Goal: Task Accomplishment & Management: Use online tool/utility

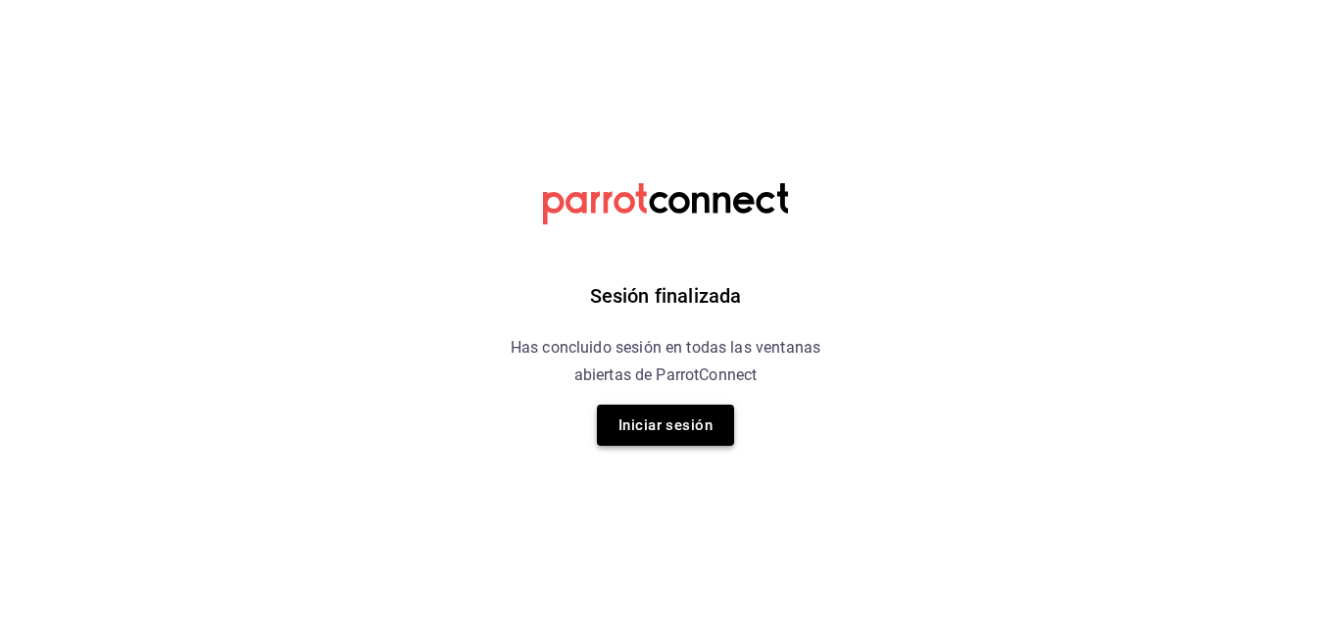
click at [675, 424] on button "Iniciar sesión" at bounding box center [665, 425] width 137 height 41
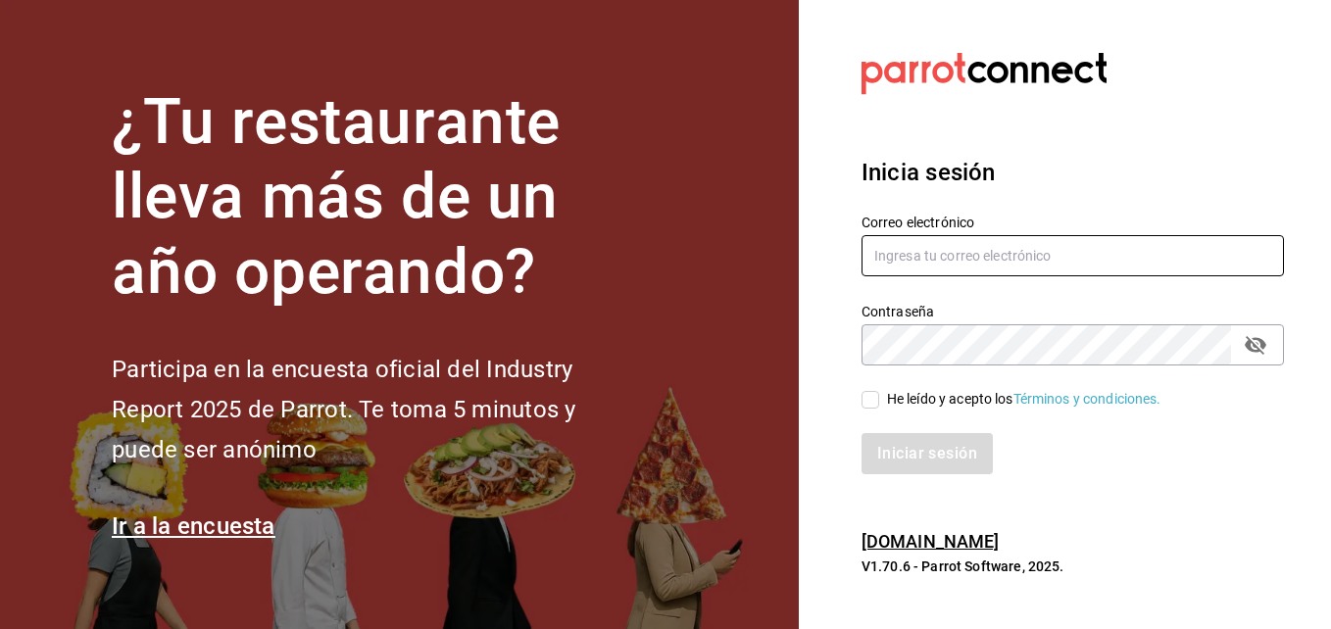
type input "animal.stregis@grupocosteno.com"
click at [884, 403] on span "He leído y acepto los Términos y condiciones." at bounding box center [1020, 399] width 282 height 21
click at [879, 403] on input "He leído y acepto los Términos y condiciones." at bounding box center [871, 400] width 18 height 18
checkbox input "true"
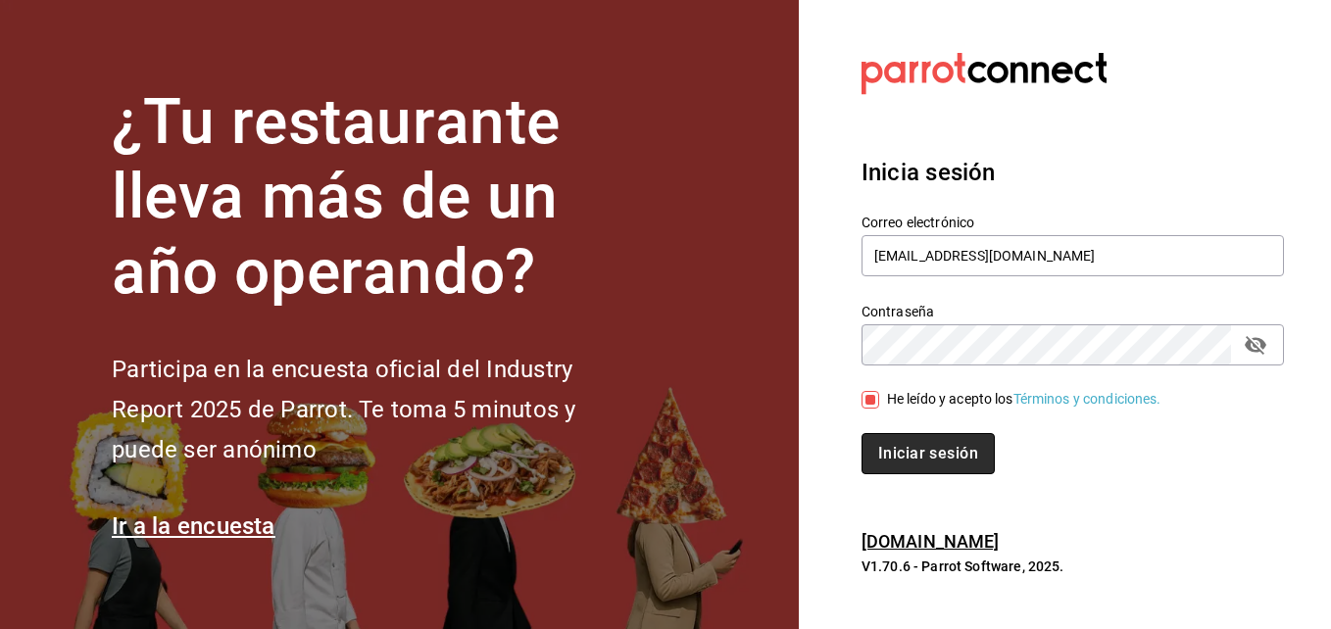
click at [901, 441] on button "Iniciar sesión" at bounding box center [928, 453] width 133 height 41
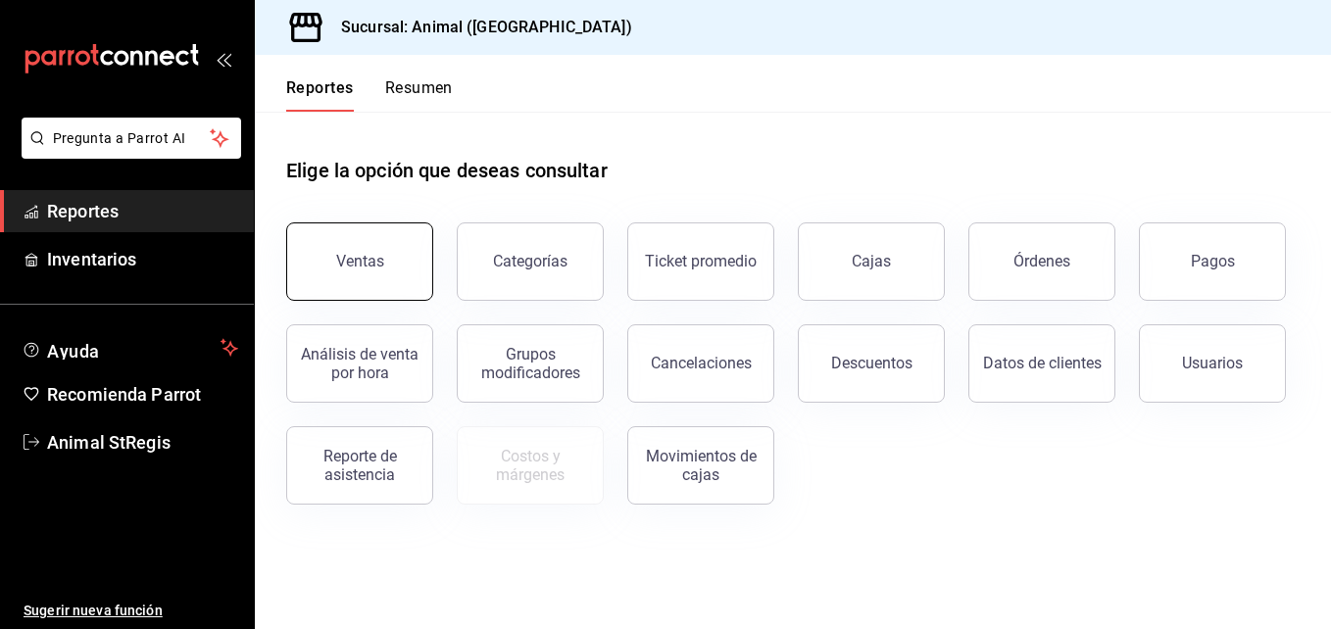
click at [378, 286] on button "Ventas" at bounding box center [359, 261] width 147 height 78
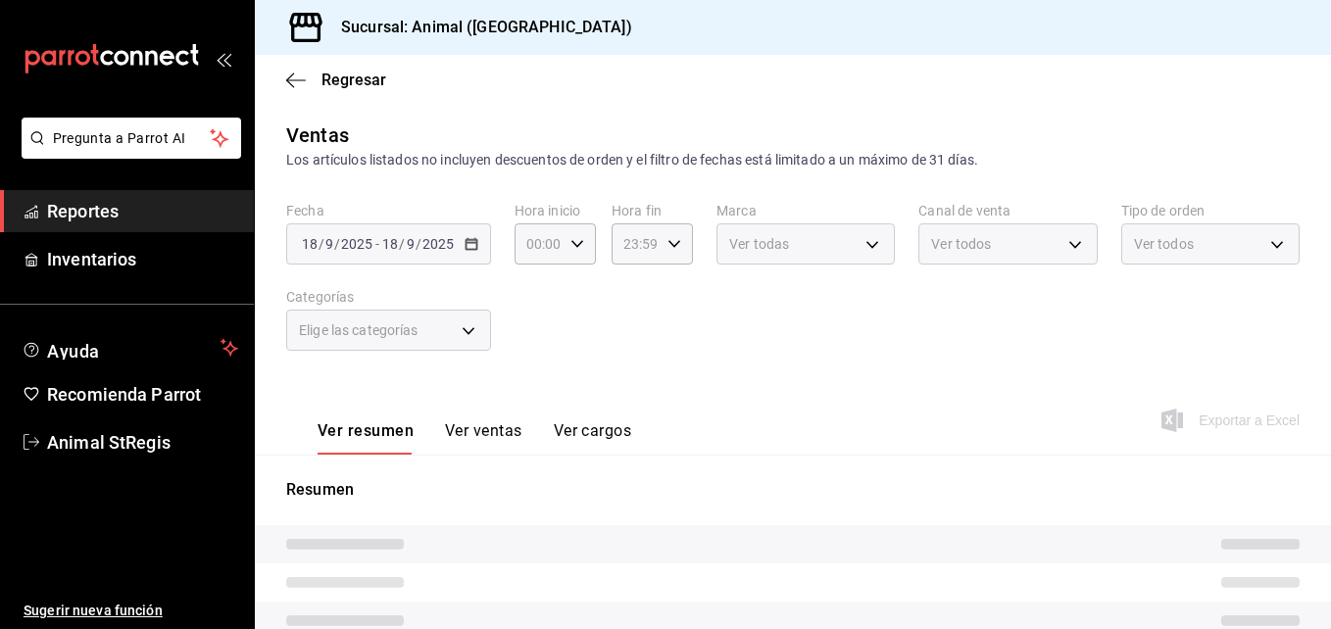
click at [468, 251] on div "[DATE] [DATE] - [DATE] [DATE]" at bounding box center [388, 243] width 205 height 41
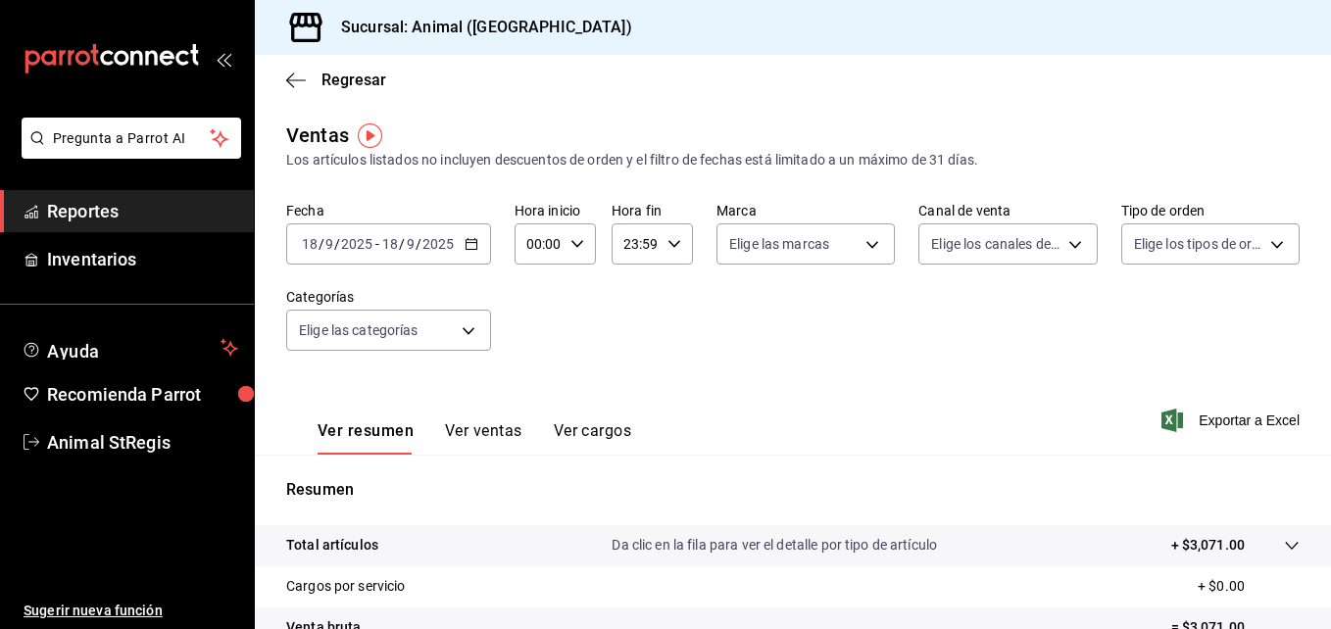
click at [468, 251] on div "[DATE] [DATE] - [DATE] [DATE]" at bounding box center [388, 243] width 205 height 41
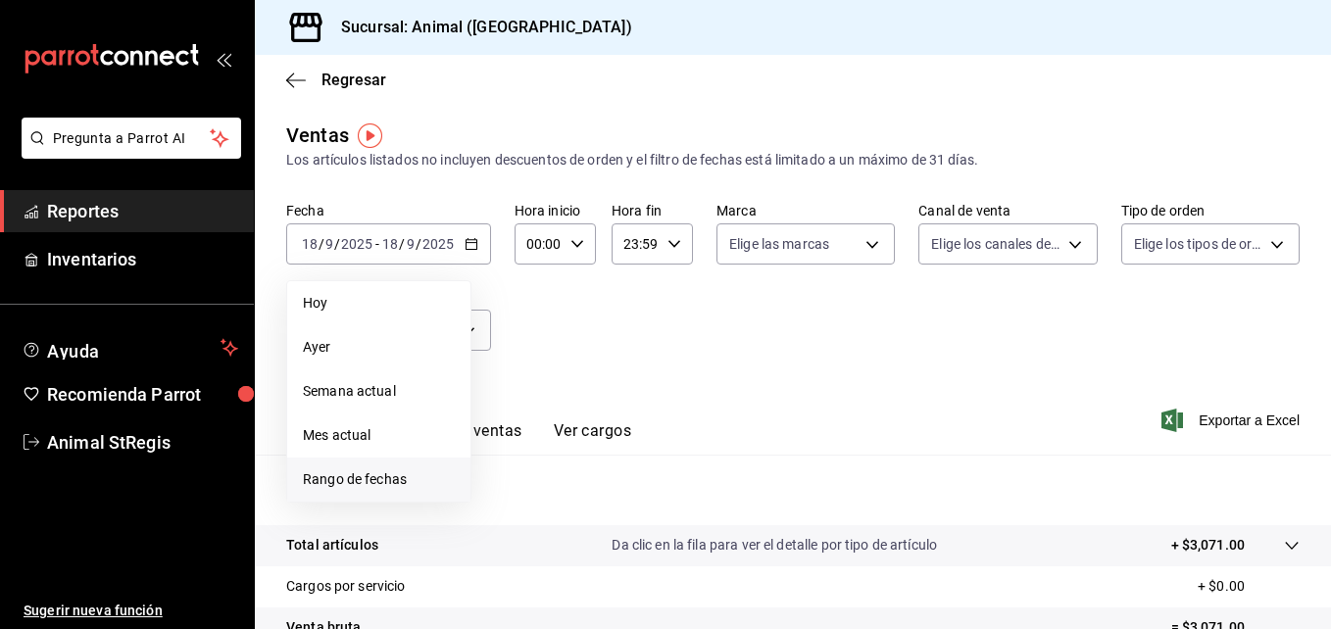
click at [347, 486] on span "Rango de fechas" at bounding box center [379, 479] width 152 height 21
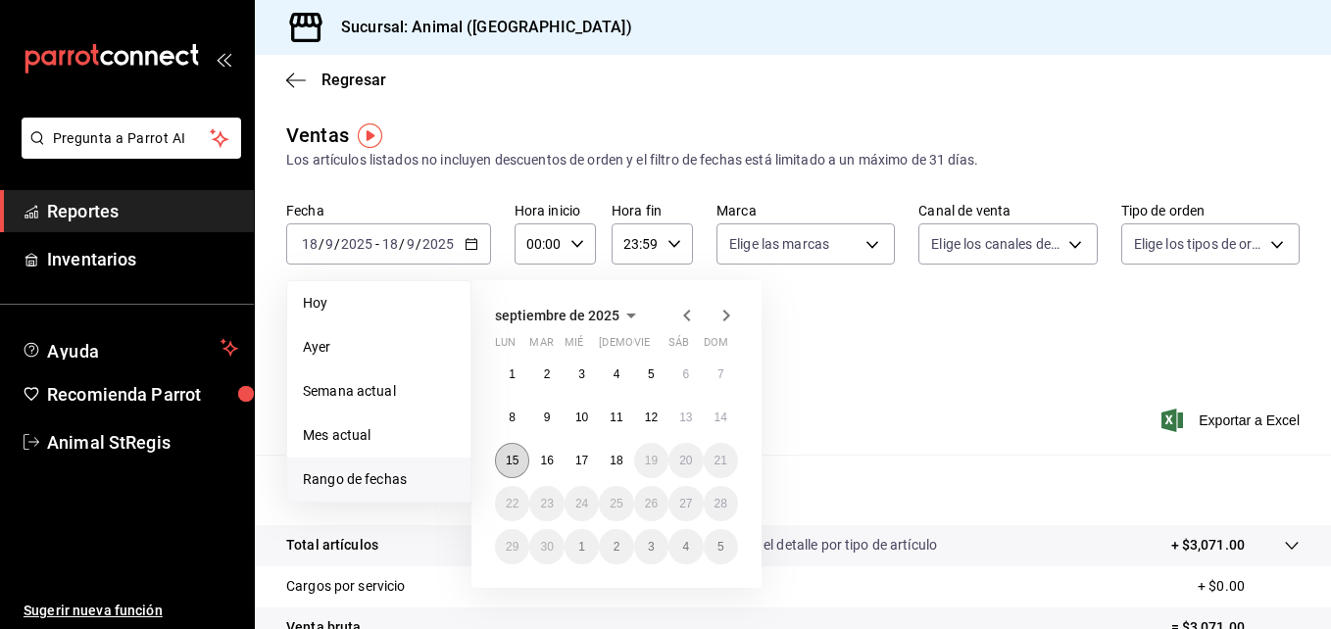
click at [505, 457] on button "15" at bounding box center [512, 460] width 34 height 35
click at [617, 458] on abbr "18" at bounding box center [616, 461] width 13 height 14
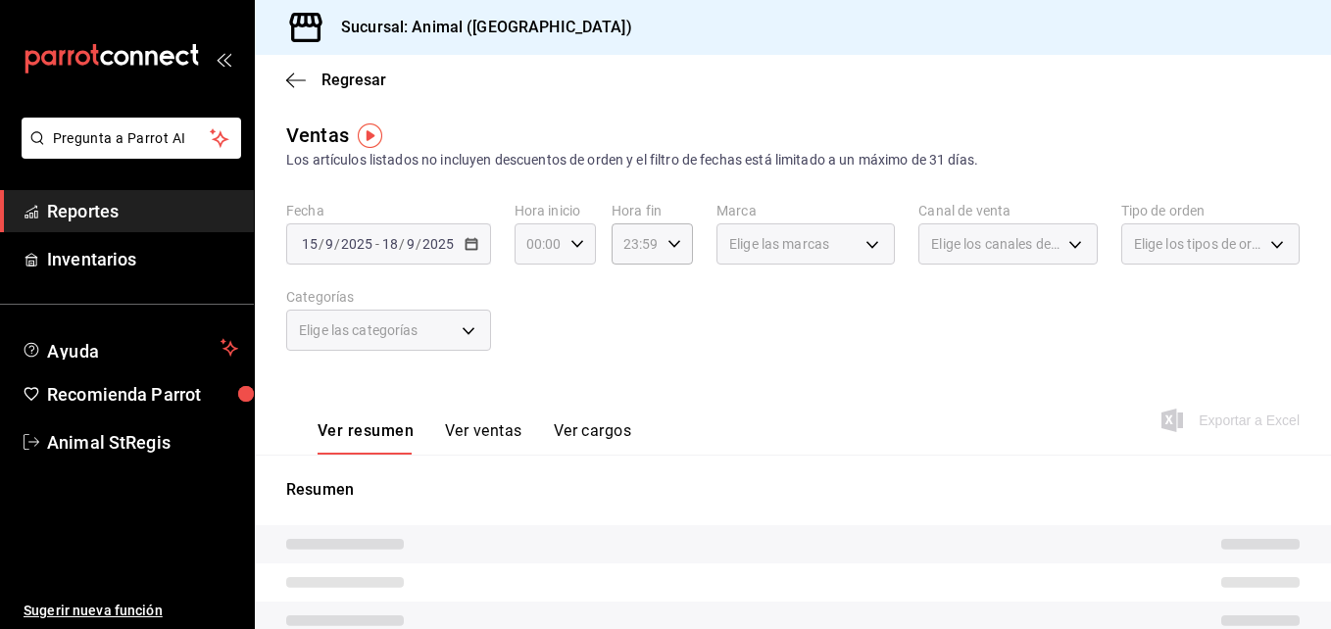
click at [581, 244] on icon "button" at bounding box center [577, 244] width 14 height 14
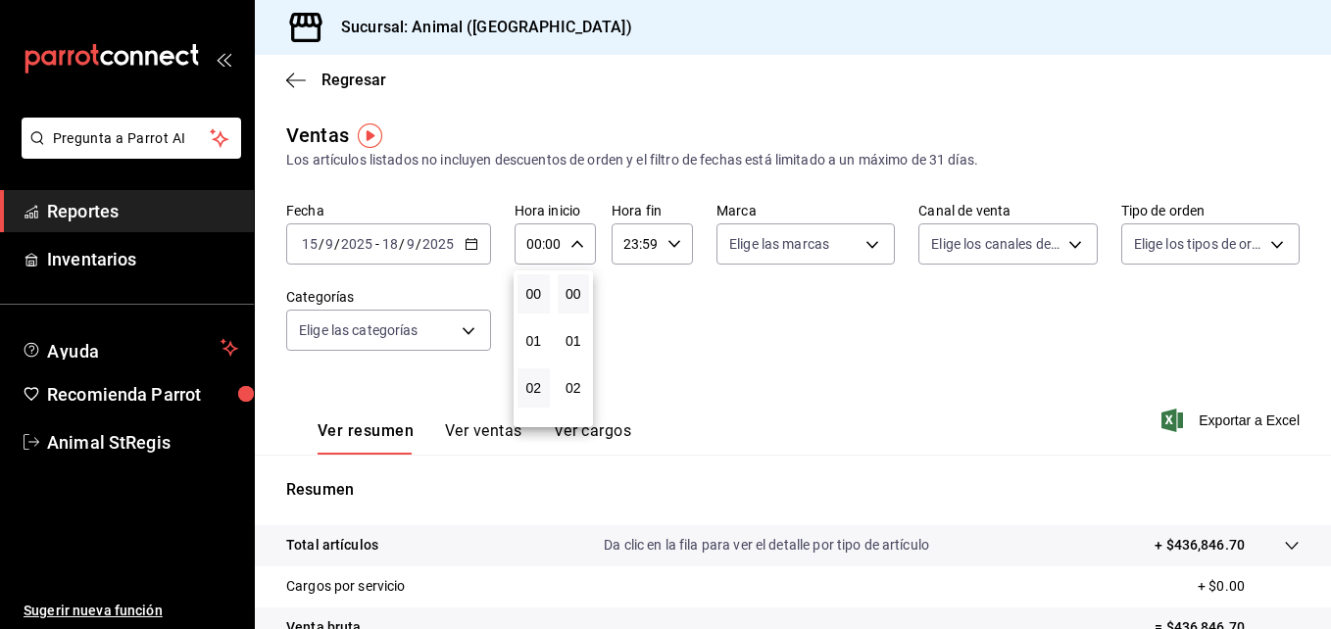
click at [531, 376] on button "02" at bounding box center [534, 388] width 32 height 39
click at [531, 376] on span "05" at bounding box center [533, 373] width 9 height 16
type input "05:00"
click at [675, 239] on div at bounding box center [665, 314] width 1331 height 629
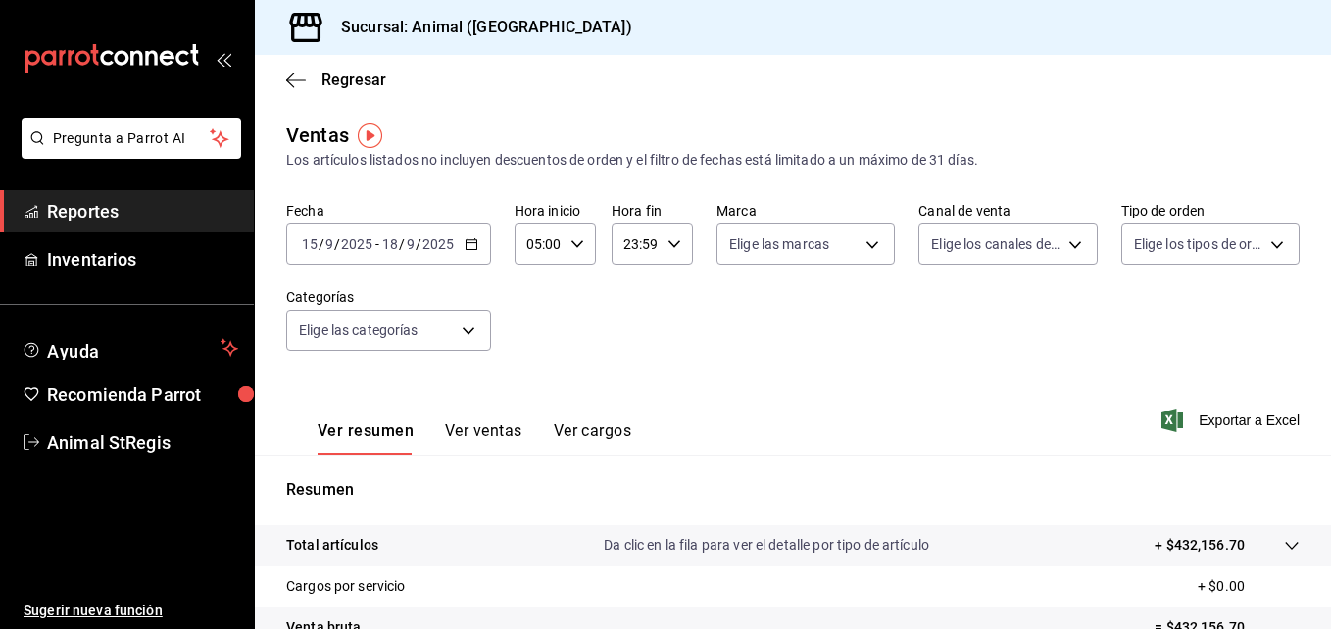
click at [675, 239] on icon "button" at bounding box center [674, 244] width 14 height 14
click at [627, 312] on span "21" at bounding box center [628, 310] width 9 height 16
type input "21:59"
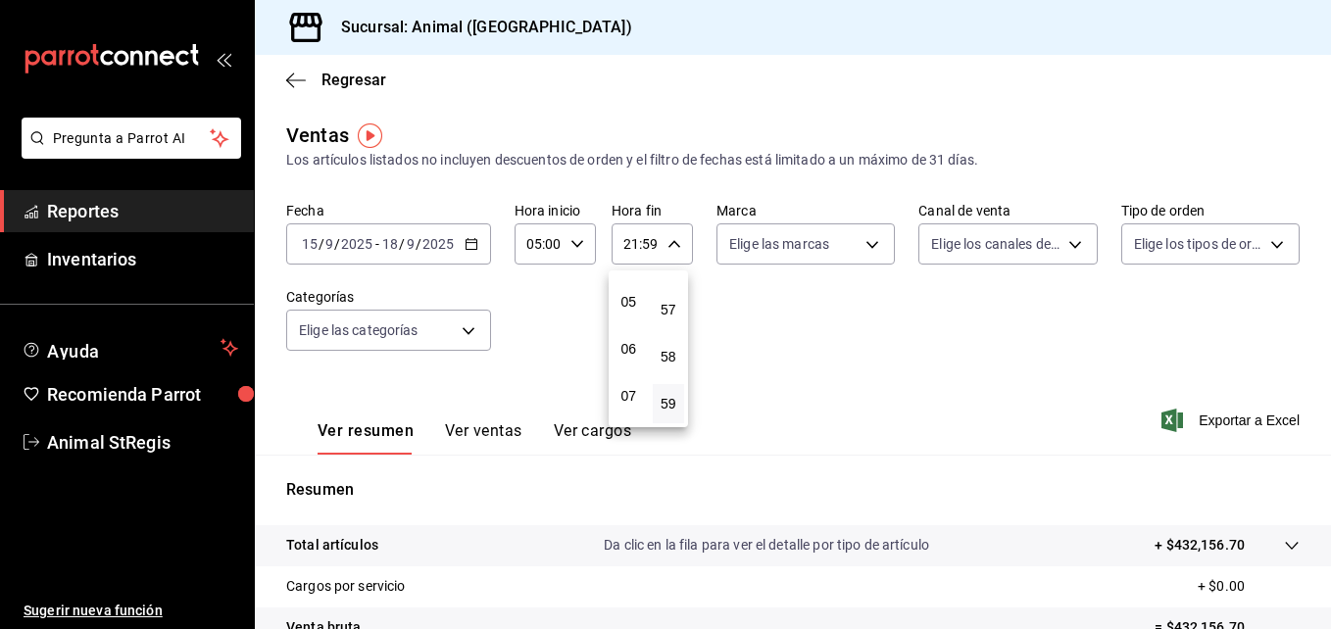
click at [627, 312] on button "05" at bounding box center [629, 301] width 32 height 39
type input "05:59"
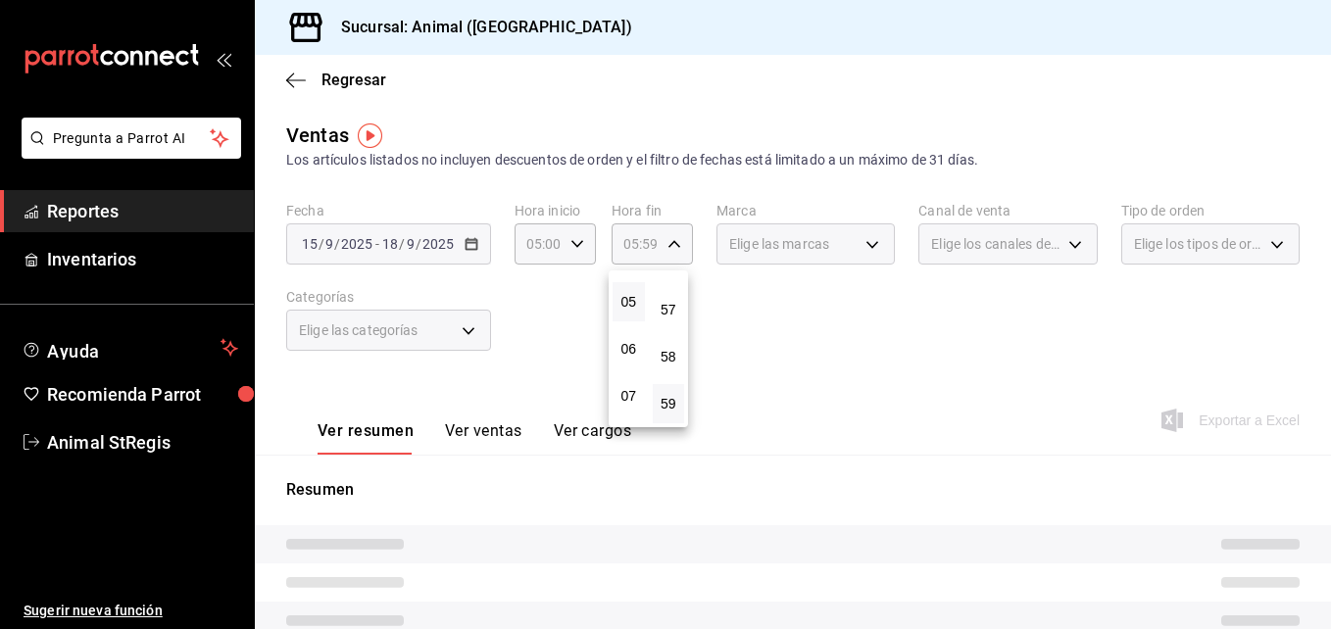
click at [873, 244] on div at bounding box center [665, 314] width 1331 height 629
click at [872, 244] on div "Elige las marcas" at bounding box center [805, 243] width 178 height 41
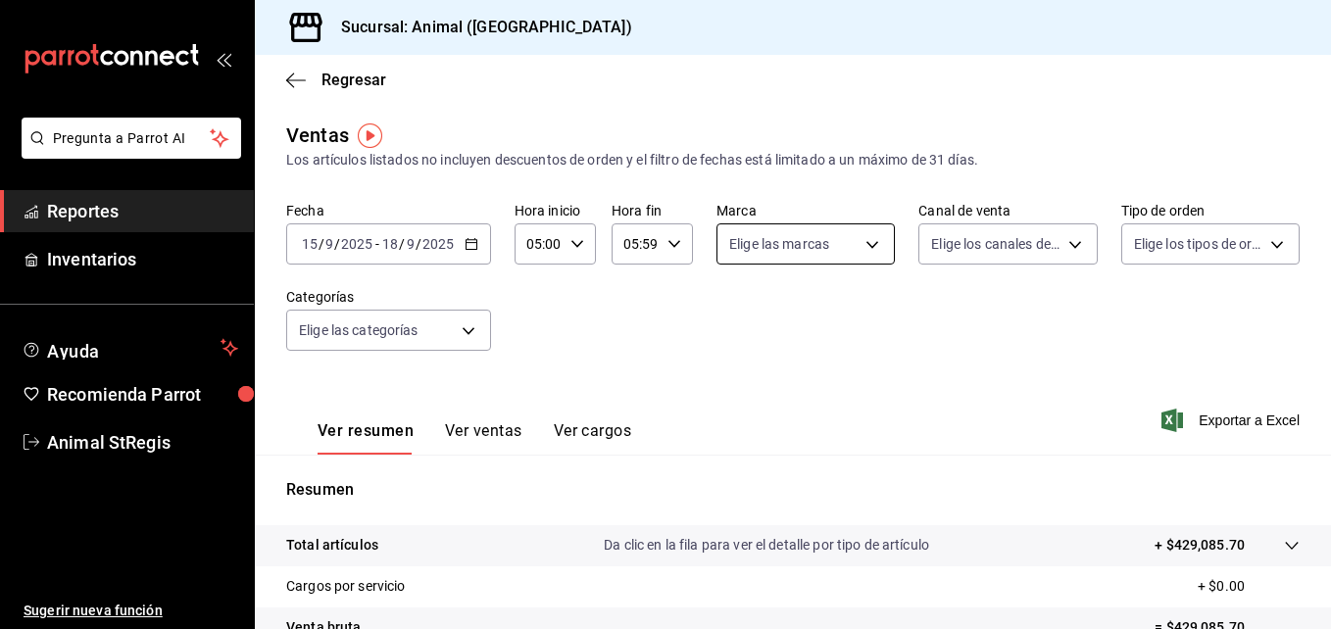
click at [872, 244] on body "Pregunta a Parrot AI Reportes Inventarios Ayuda Recomienda Parrot Animal StRegi…" at bounding box center [665, 314] width 1331 height 629
click at [815, 306] on div "Ver todas" at bounding box center [774, 318] width 101 height 42
type input "3f39fcdc-c8c4-4fff-883a-47b345d9391c"
checkbox input "true"
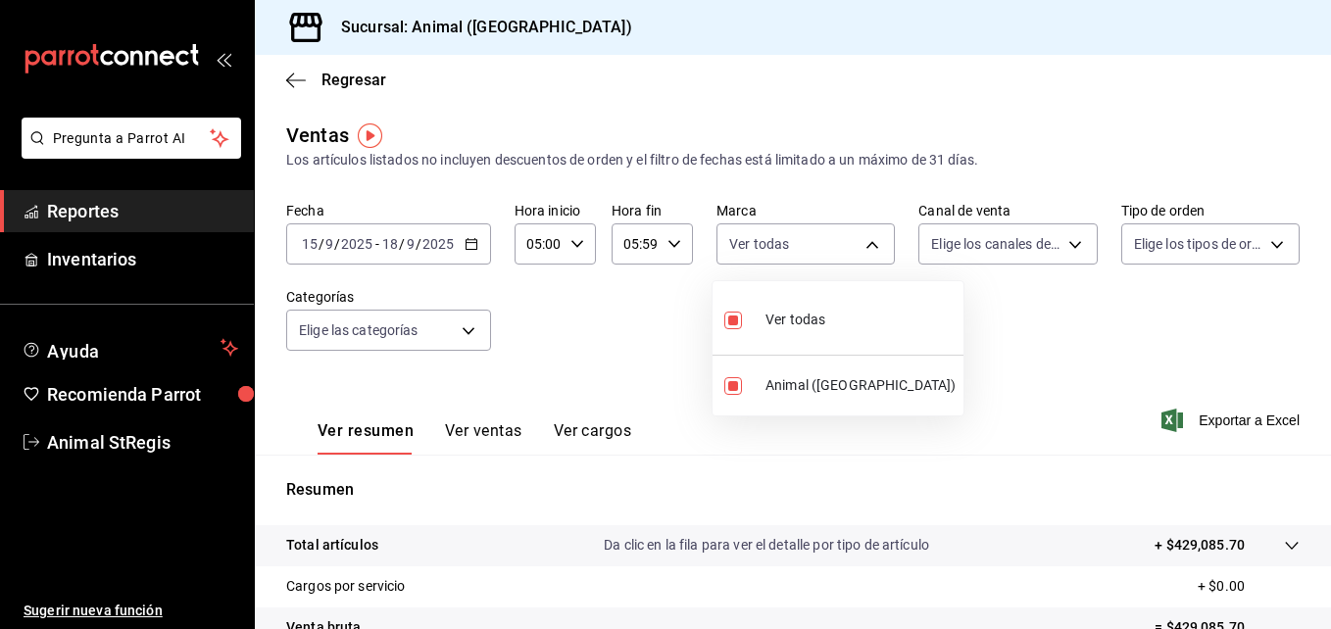
click at [1046, 242] on div at bounding box center [665, 314] width 1331 height 629
click at [1046, 242] on body "Pregunta a Parrot AI Reportes Inventarios Ayuda Recomienda Parrot Animal StRegi…" at bounding box center [665, 314] width 1331 height 629
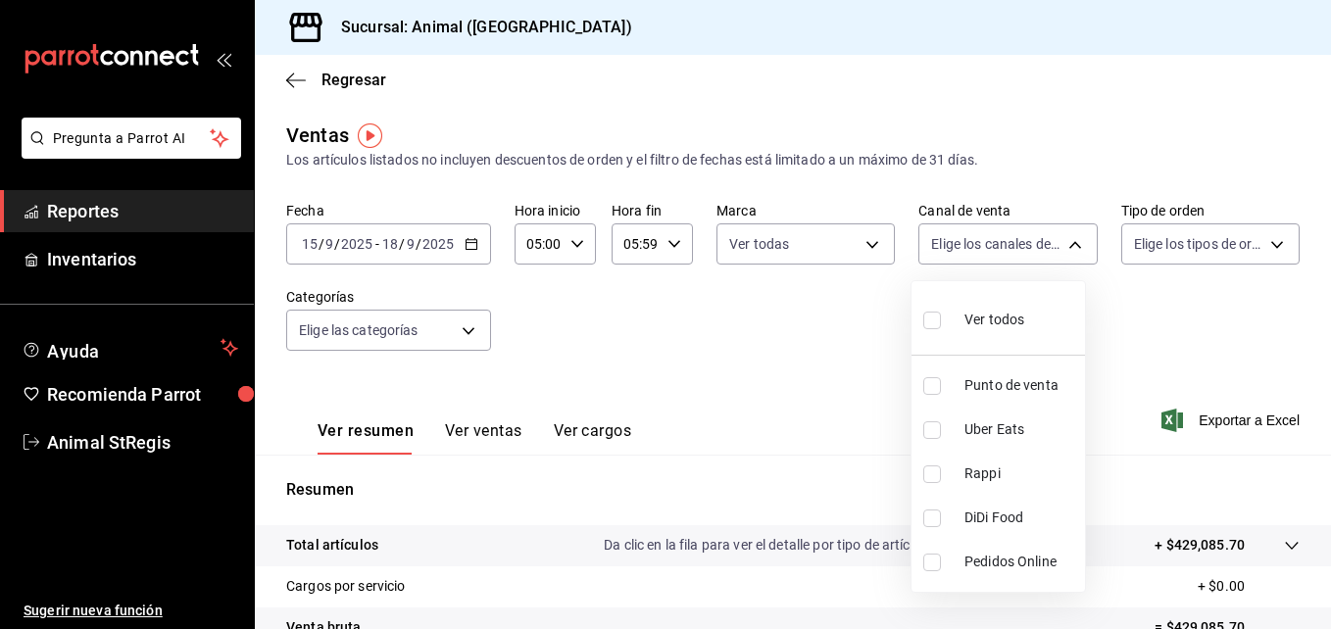
click at [997, 321] on span "Ver todos" at bounding box center [994, 320] width 60 height 21
type input "PARROT,UBER_EATS,RAPPI,DIDI_FOOD,ONLINE"
checkbox input "true"
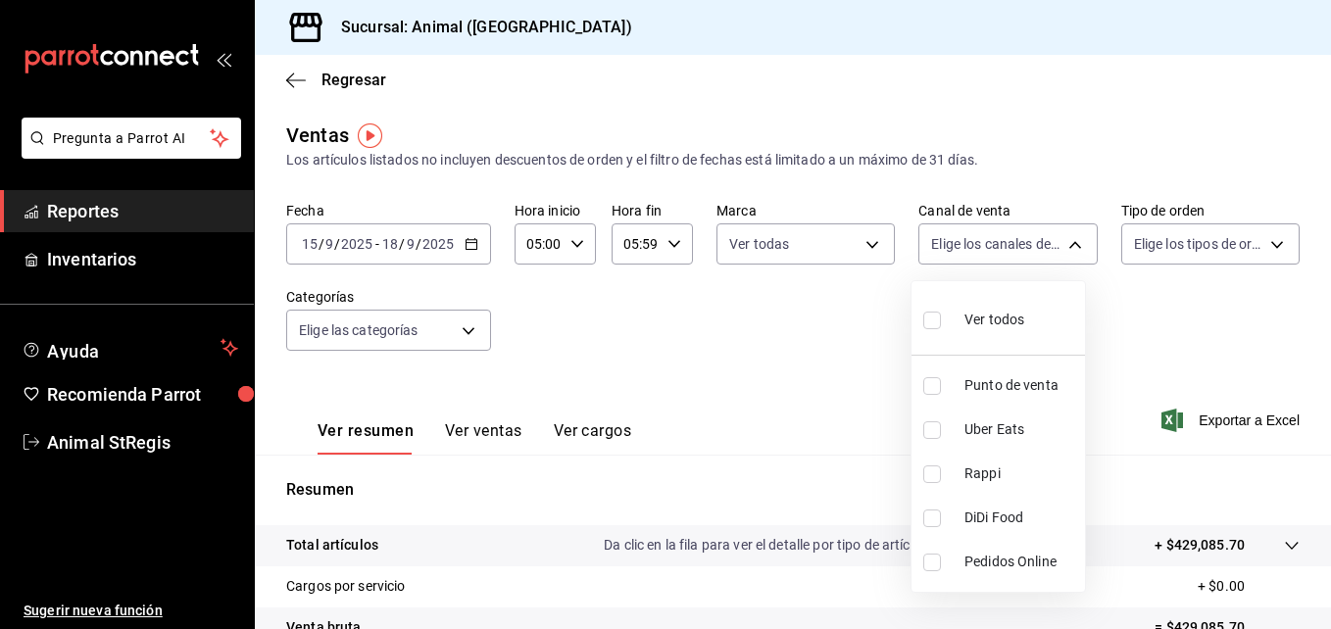
checkbox input "true"
click at [1183, 238] on div at bounding box center [665, 314] width 1331 height 629
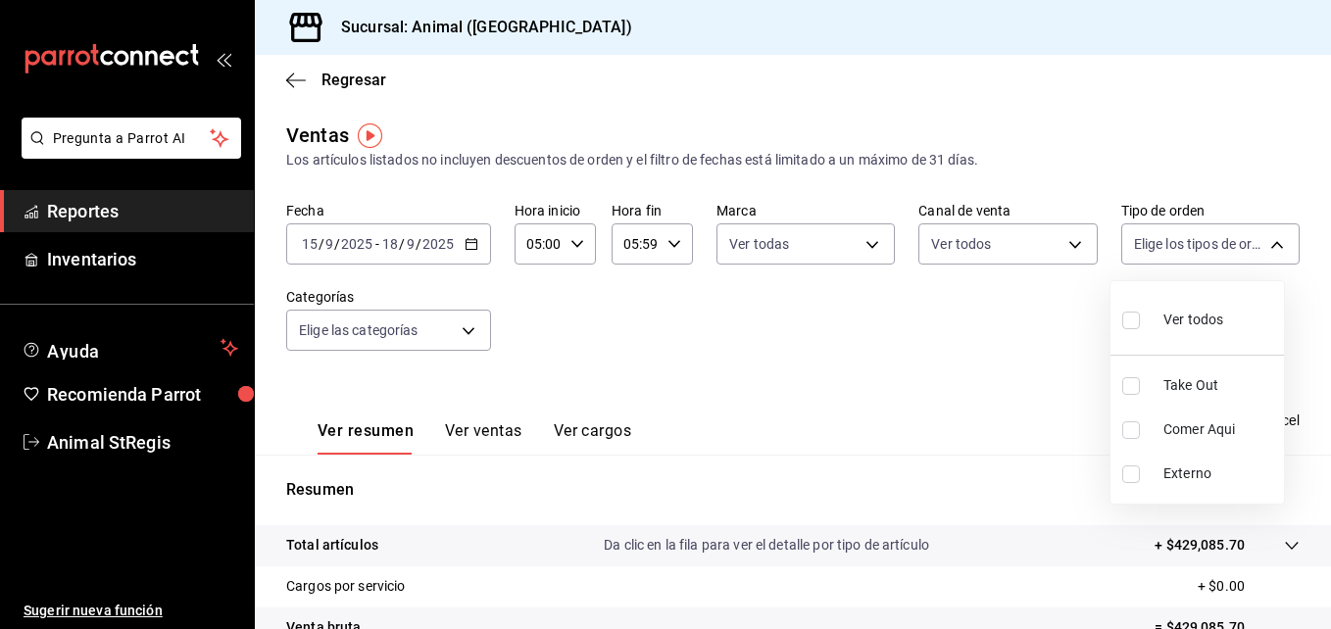
click at [1183, 238] on body "Pregunta a Parrot AI Reportes Inventarios Ayuda Recomienda Parrot Animal StRegi…" at bounding box center [665, 314] width 1331 height 629
click at [1176, 308] on div "Ver todos" at bounding box center [1172, 318] width 101 height 42
type input "3f245141-8cb2-4099-bf0f-bc16ed99609a,be50bec9-a7ef-41cc-9154-7015b9ad380c,EXTER…"
checkbox input "true"
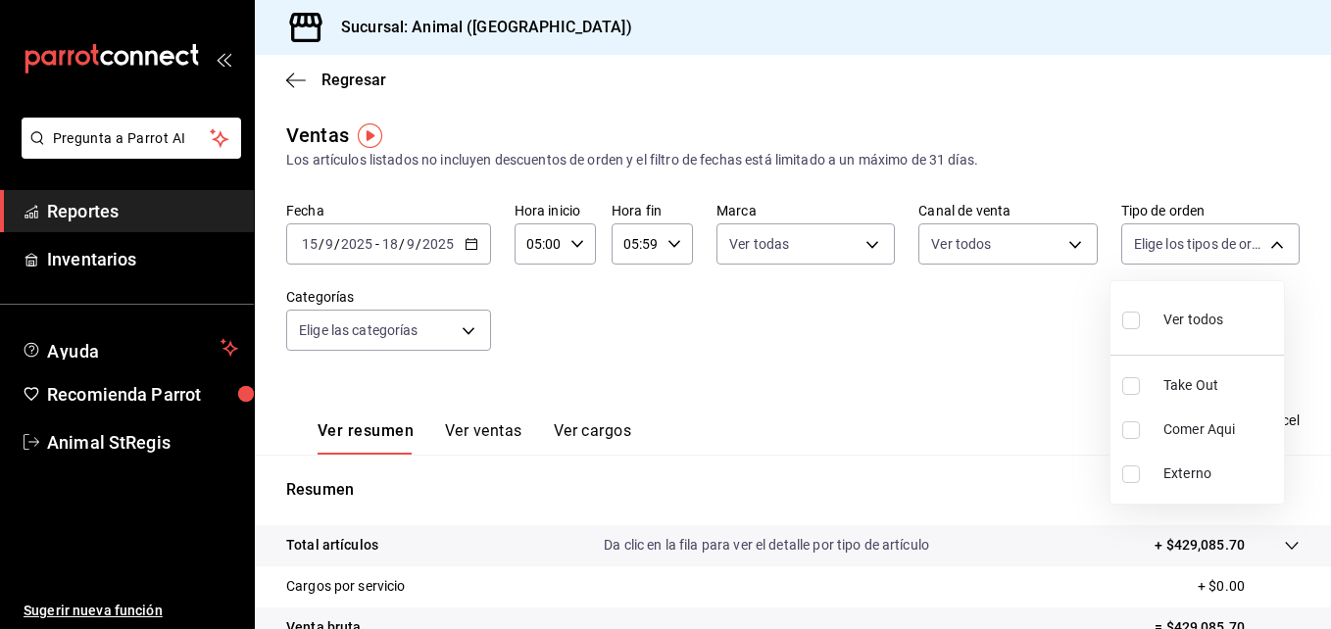
checkbox input "true"
click at [645, 368] on div at bounding box center [665, 314] width 1331 height 629
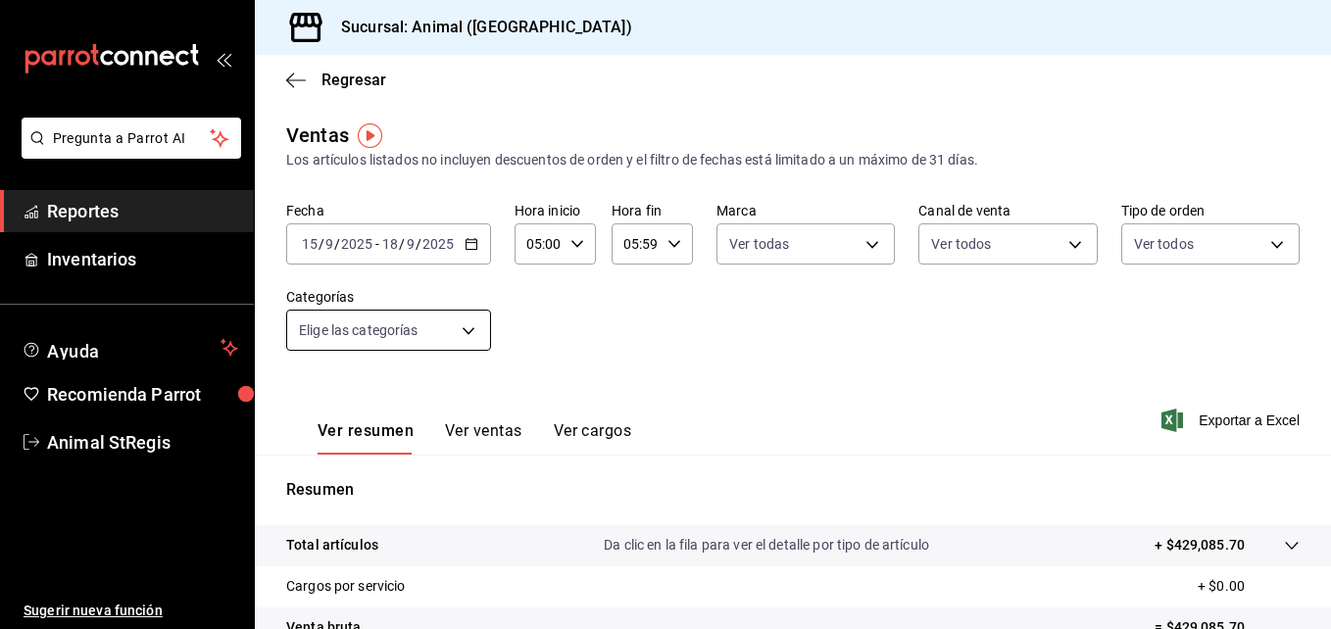
click at [475, 334] on body "Pregunta a Parrot AI Reportes Inventarios Ayuda Recomienda Parrot Animal StRegi…" at bounding box center [665, 314] width 1331 height 629
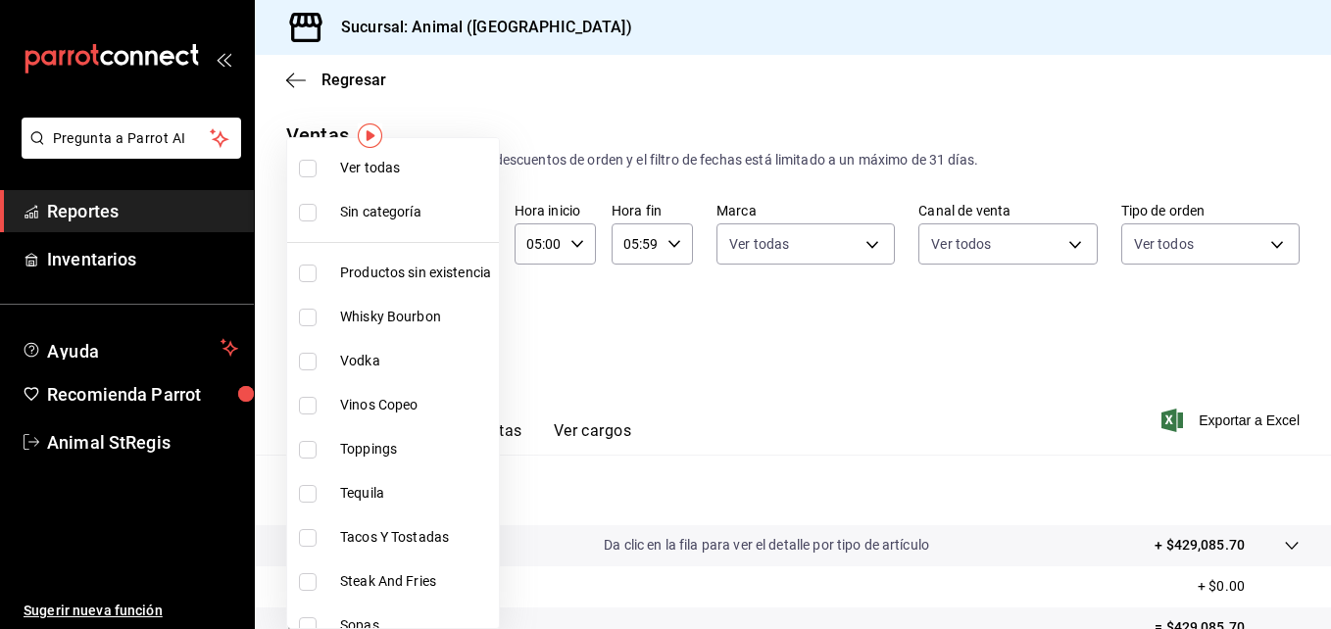
click at [415, 160] on span "Ver todas" at bounding box center [415, 168] width 151 height 21
type input "ab590da7-d0c4-47a8-ac4f-44aecaaca930,928f1d8c-49b4-4cad-a5c8-35f7885dcb7c,2440b…"
checkbox input "true"
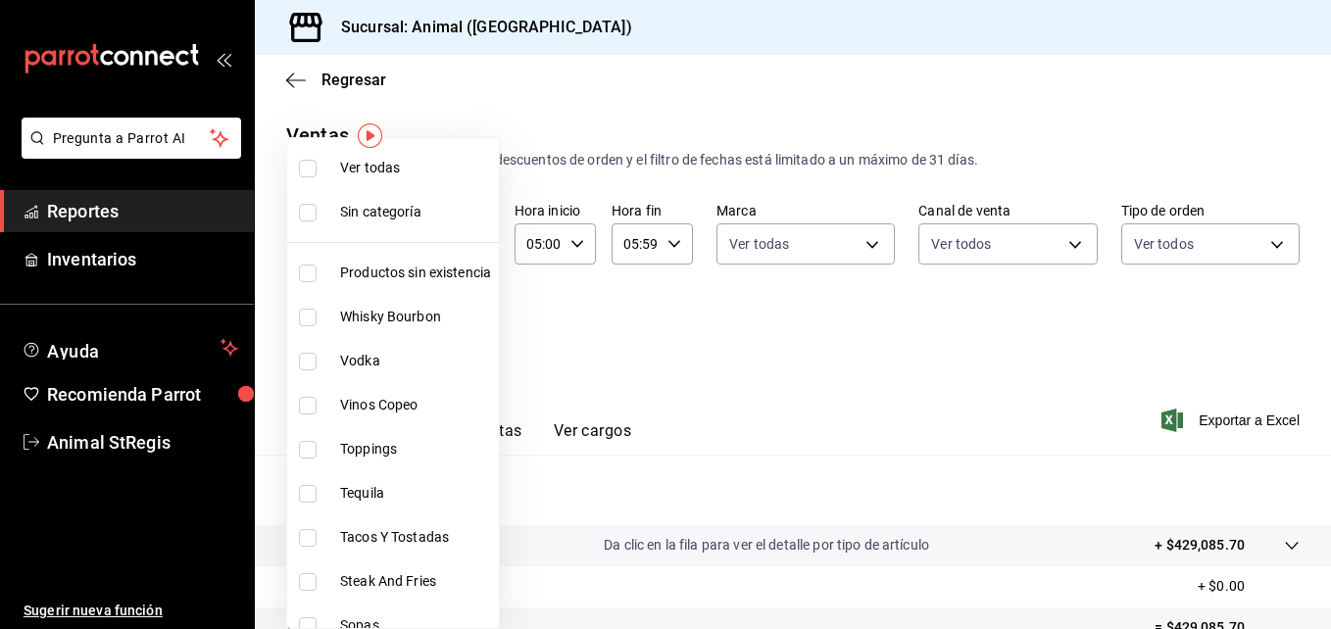
checkbox input "true"
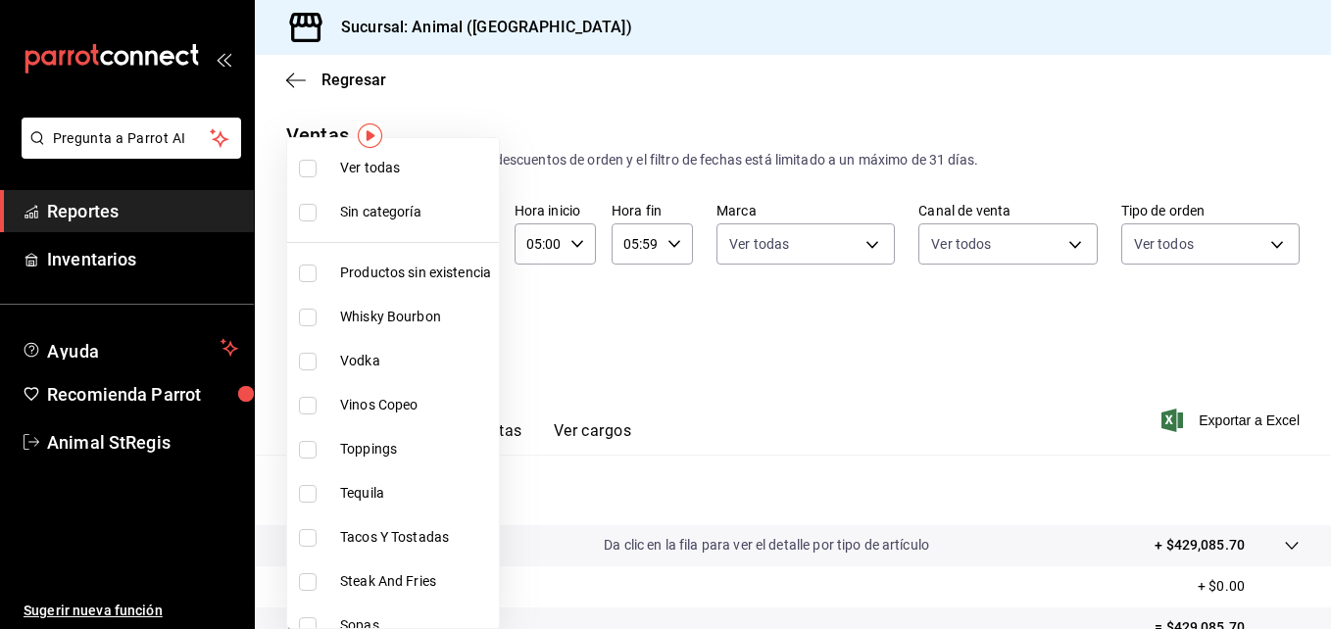
checkbox input "true"
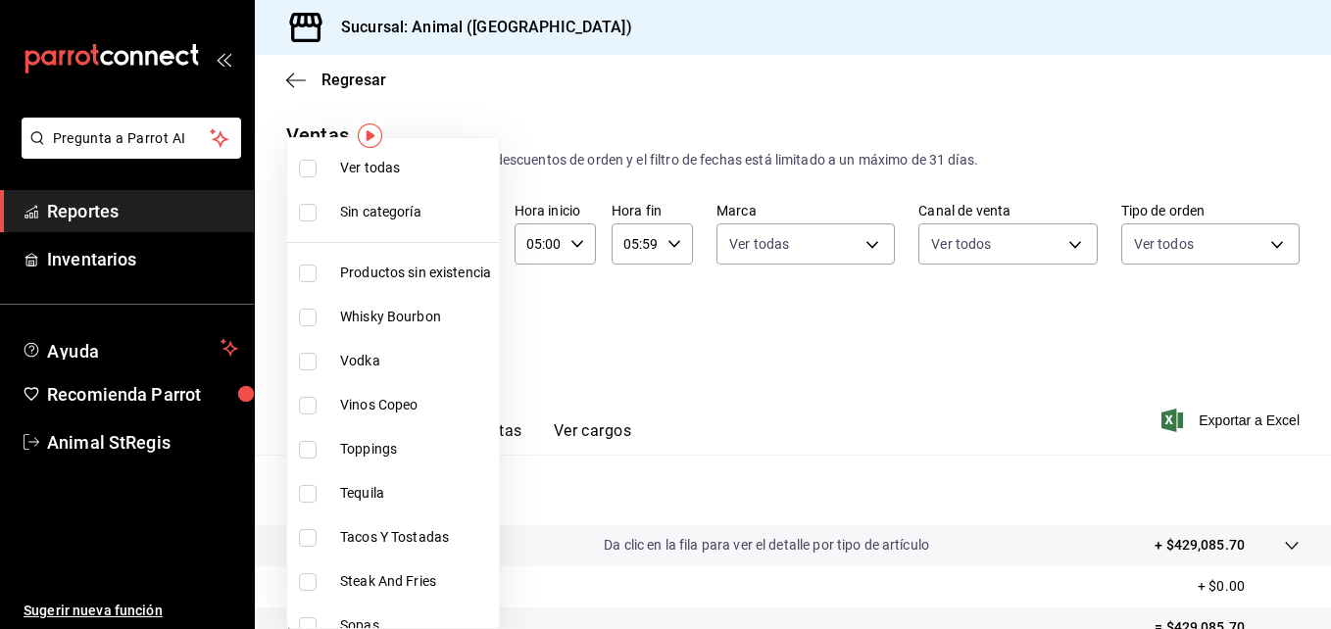
checkbox input "true"
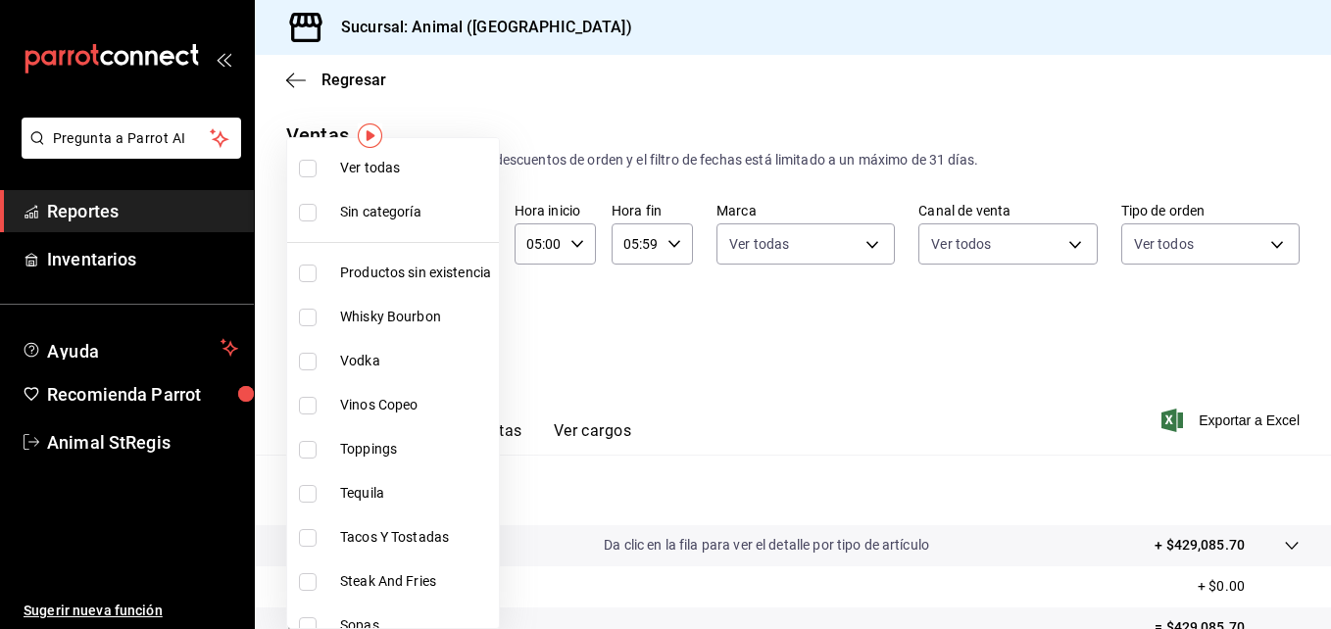
checkbox input "true"
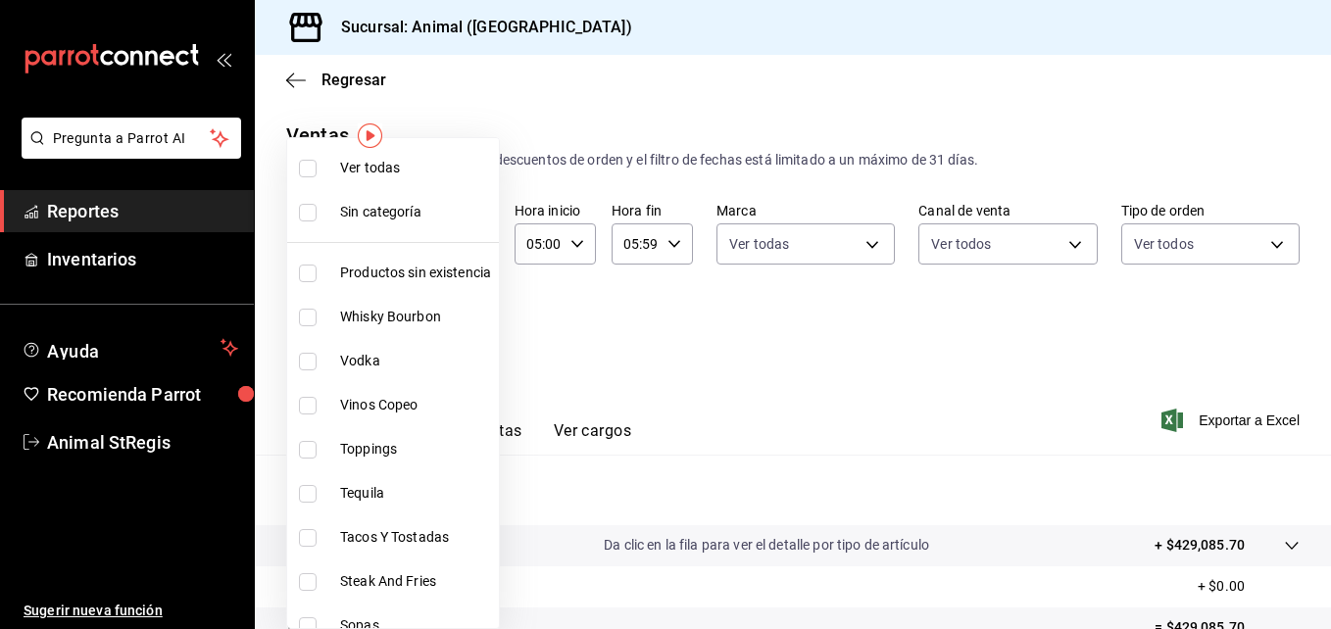
checkbox input "true"
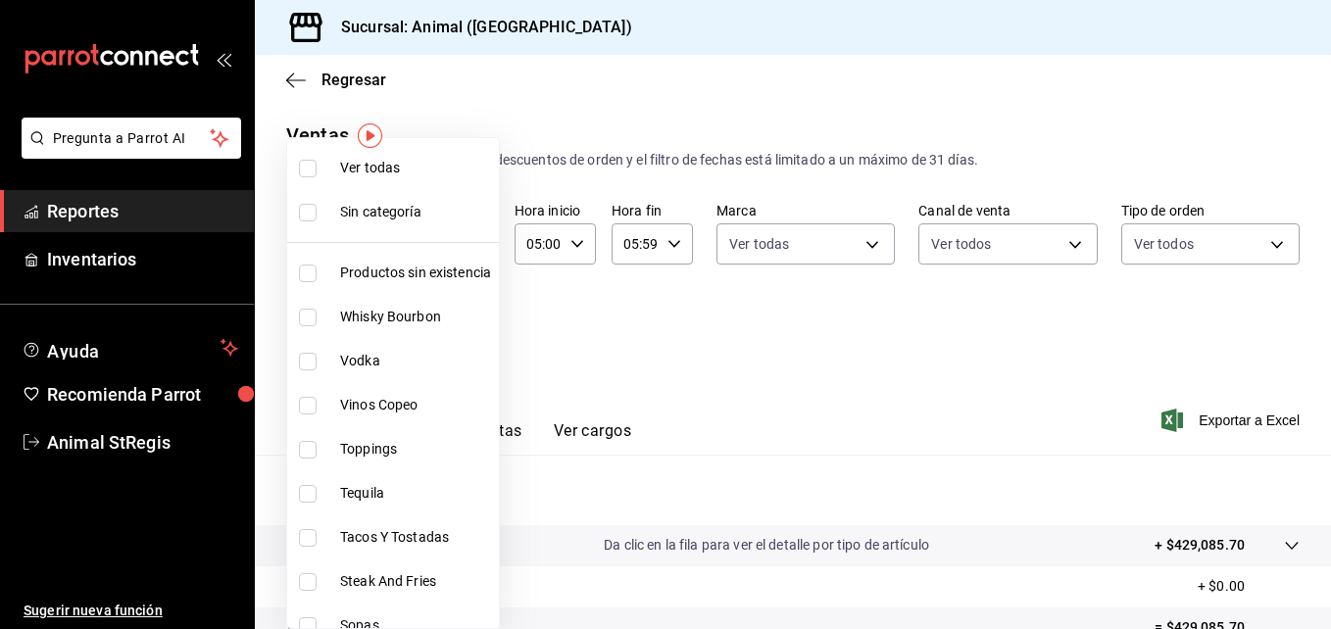
checkbox input "true"
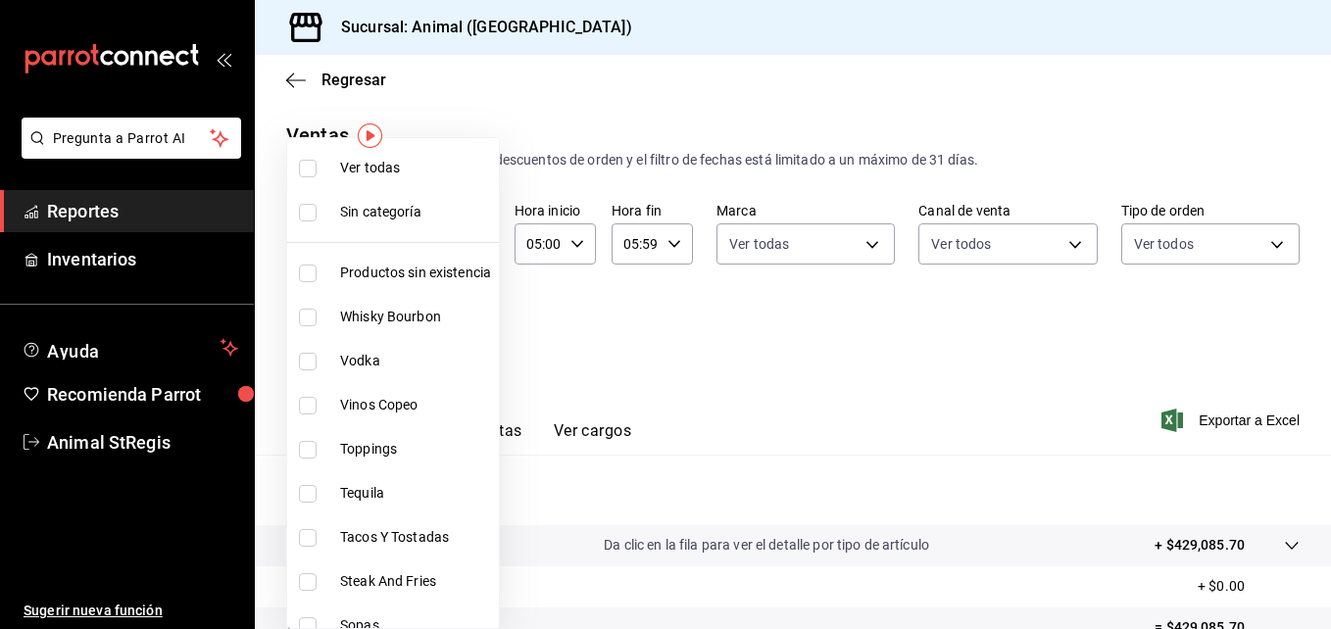
checkbox input "true"
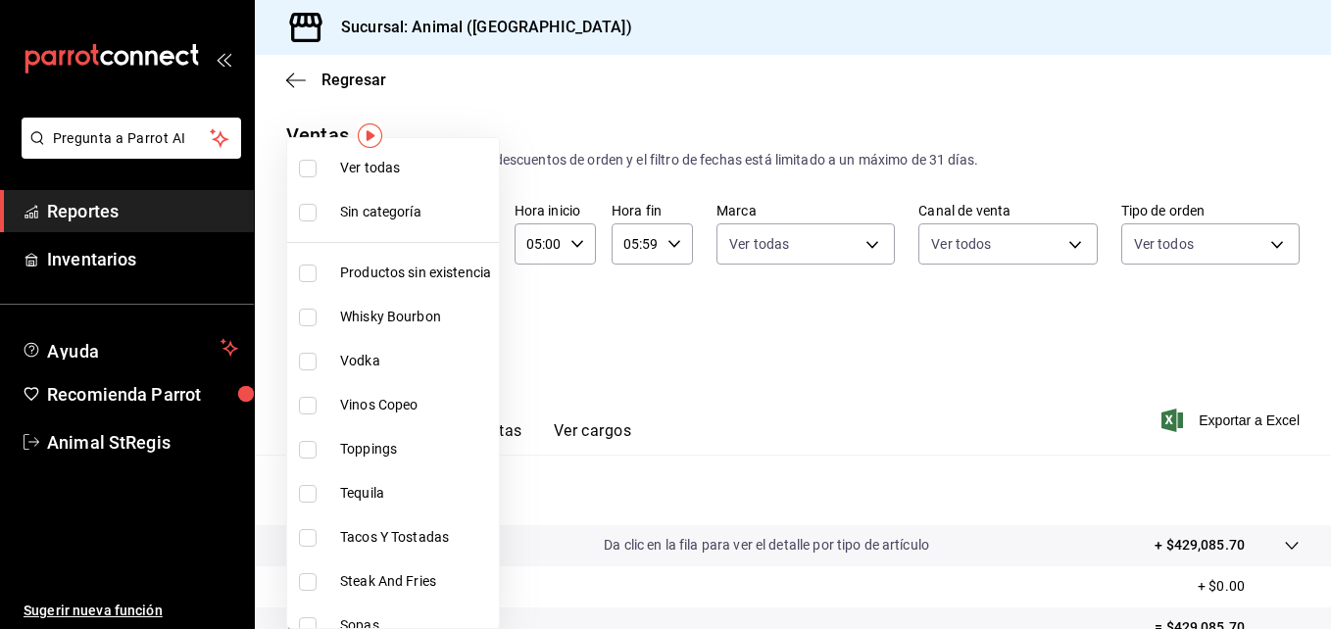
checkbox input "true"
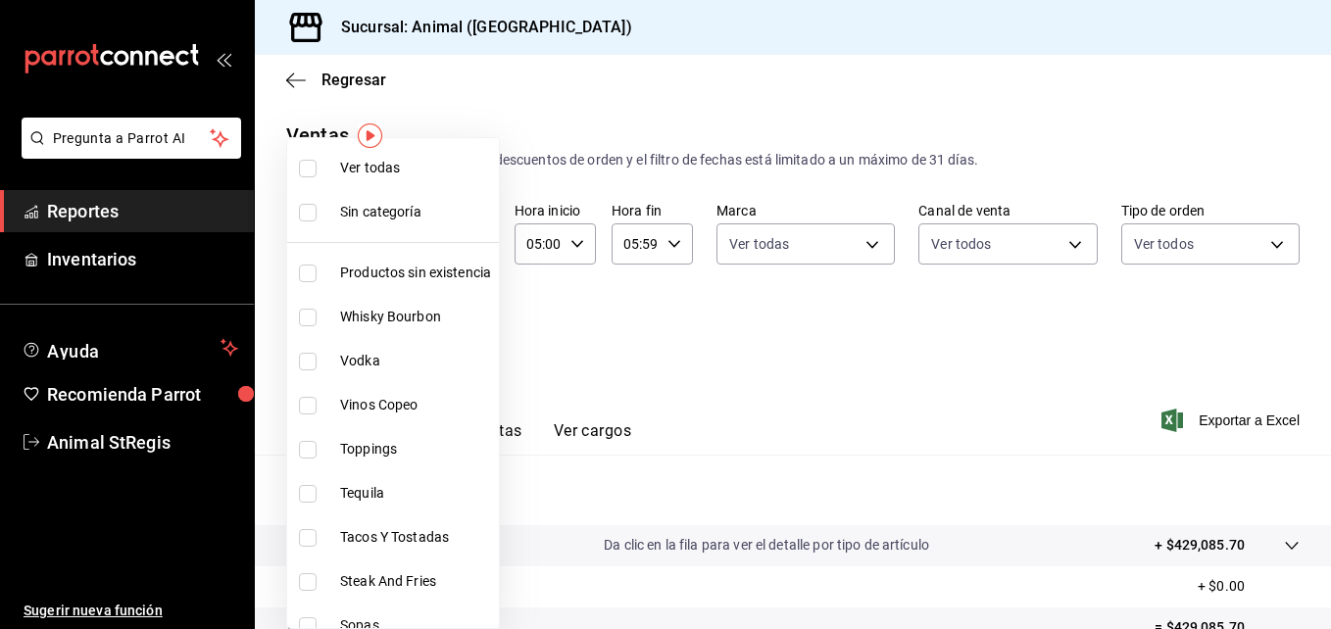
checkbox input "true"
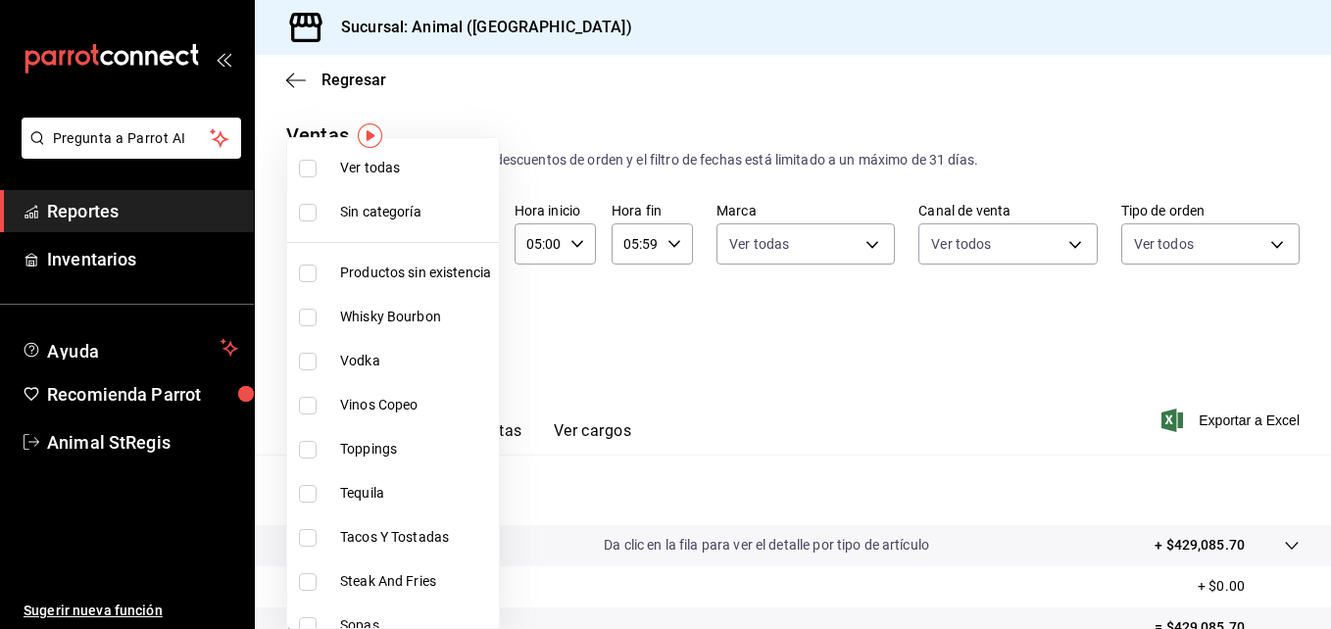
checkbox input "true"
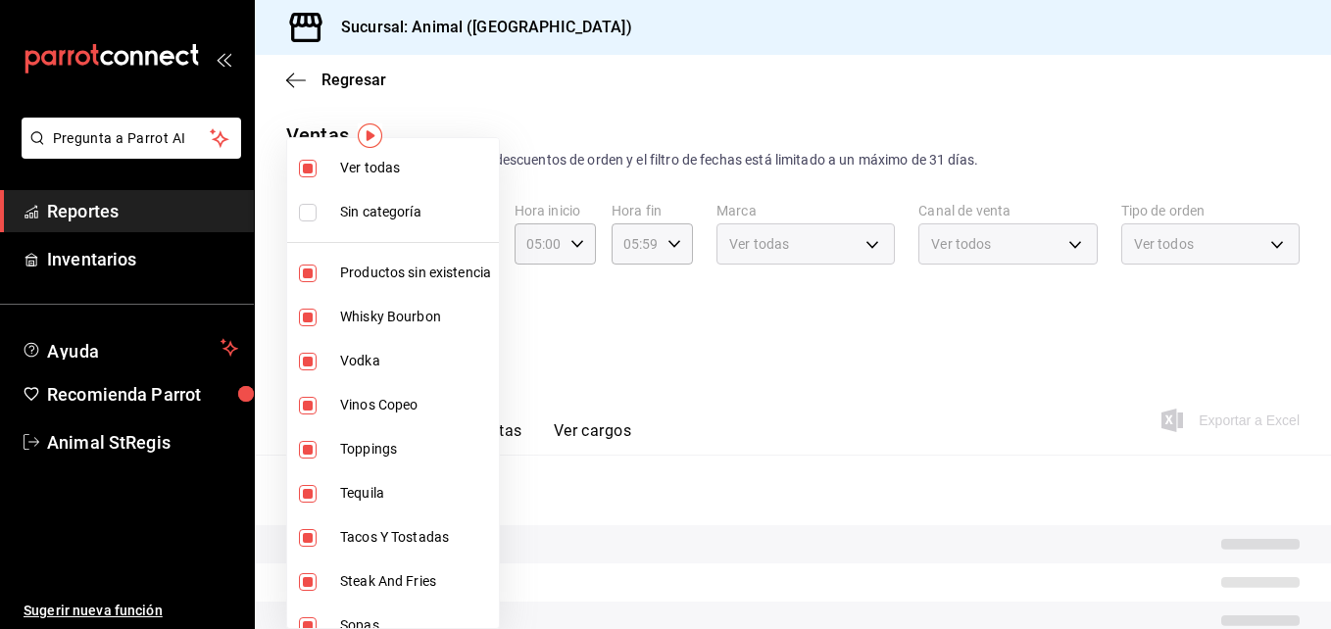
click at [957, 372] on div at bounding box center [665, 314] width 1331 height 629
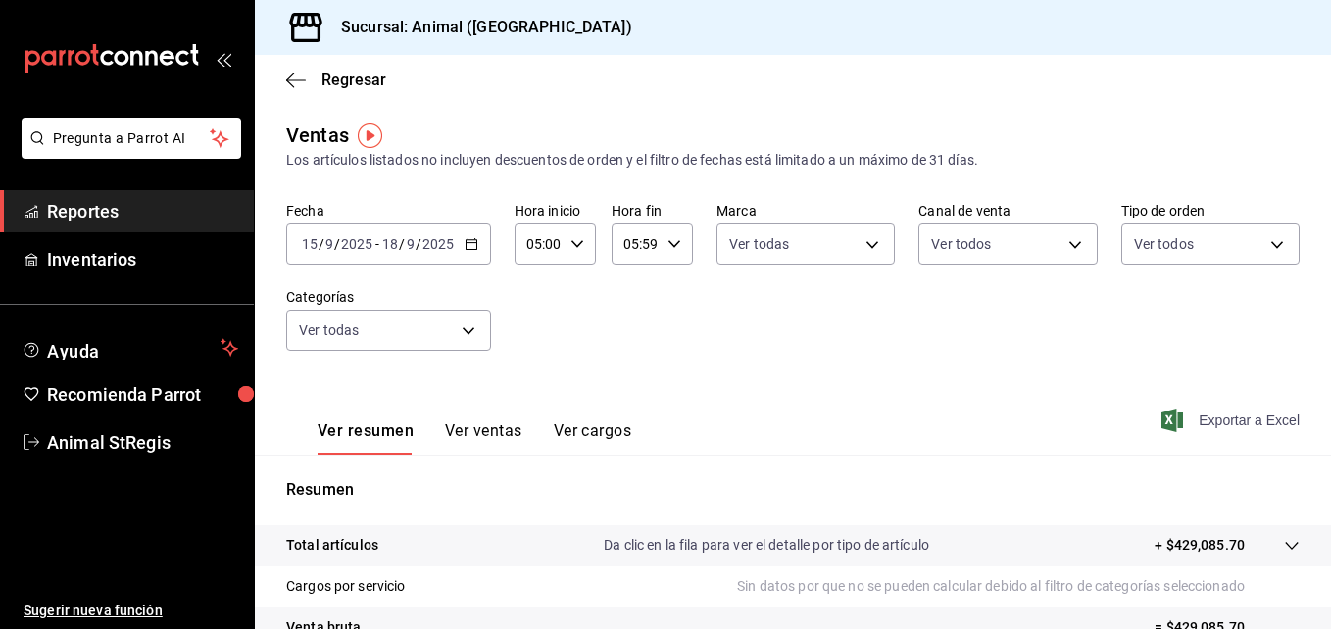
click at [1218, 417] on span "Exportar a Excel" at bounding box center [1232, 421] width 134 height 24
